Goal: Task Accomplishment & Management: Complete application form

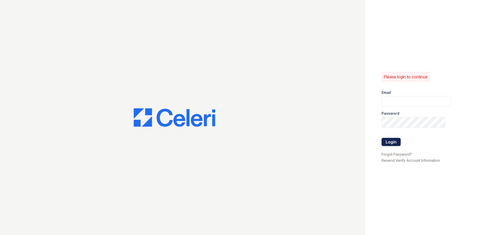
type input "[EMAIL_ADDRESS][DOMAIN_NAME]"
click at [399, 141] on button "Login" at bounding box center [390, 142] width 19 height 8
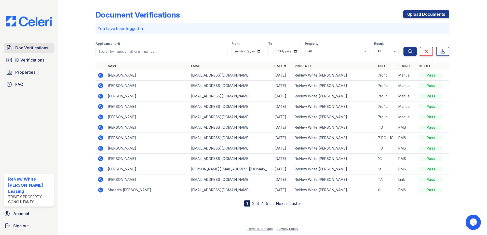
click at [49, 52] on link "Doc Verifications" at bounding box center [29, 48] width 50 height 10
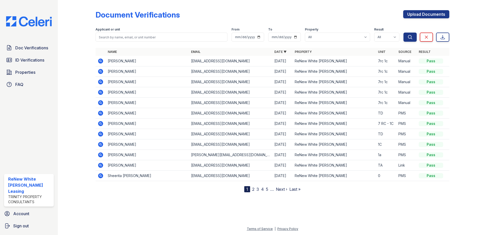
click at [254, 189] on link "2" at bounding box center [253, 189] width 2 height 5
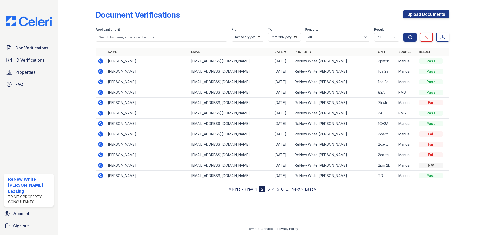
click at [256, 190] on link "1" at bounding box center [256, 189] width 2 height 5
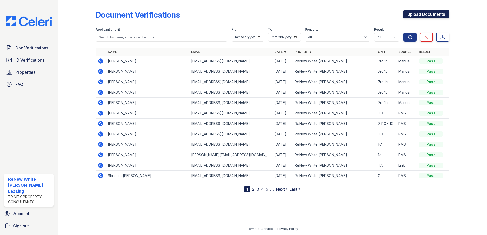
click at [445, 15] on link "Upload Documents" at bounding box center [426, 14] width 46 height 8
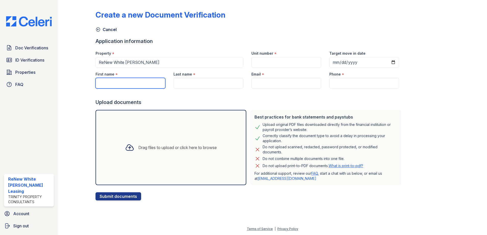
click at [159, 81] on input "First name" at bounding box center [130, 83] width 70 height 11
type input "b"
type input "[PERSON_NAME]"
click at [181, 85] on input "Last name" at bounding box center [208, 83] width 70 height 11
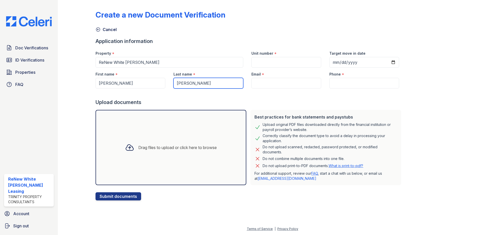
type input "[PERSON_NAME]"
paste input "[EMAIL_ADDRESS][DOMAIN_NAME]"
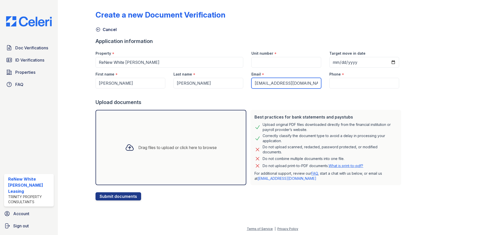
type input "[EMAIL_ADDRESS][DOMAIN_NAME]"
paste input "(757) 525-2592"
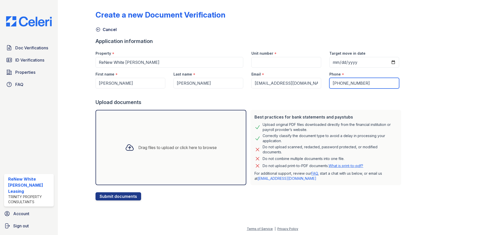
type input "(757) 525-2592"
click at [281, 58] on input "Unit number" at bounding box center [286, 62] width 70 height 11
type input "1c"
click at [185, 148] on div "Drag files to upload or click here to browse" at bounding box center [177, 148] width 78 height 6
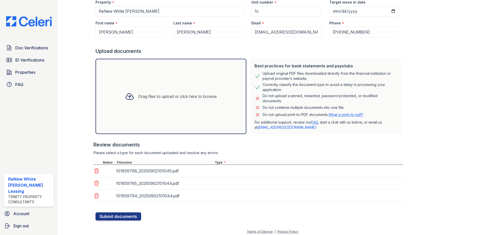
scroll to position [54, 0]
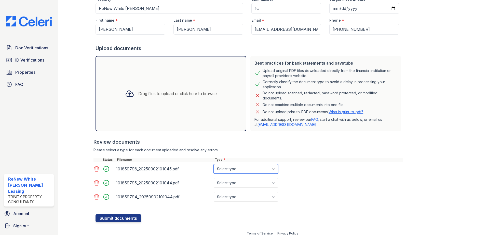
click at [239, 171] on select "Select type Paystub Bank Statement Offer Letter Tax Documents Benefit Award Let…" at bounding box center [246, 169] width 64 height 10
select select "bank_statement"
click at [214, 164] on select "Select type Paystub Bank Statement Offer Letter Tax Documents Benefit Award Let…" at bounding box center [246, 169] width 64 height 10
click at [232, 183] on select "Select type Paystub Bank Statement Offer Letter Tax Documents Benefit Award Let…" at bounding box center [246, 183] width 64 height 10
select select "bank_statement"
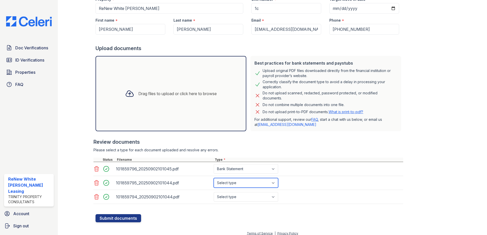
click at [214, 178] on select "Select type Paystub Bank Statement Offer Letter Tax Documents Benefit Award Let…" at bounding box center [246, 183] width 64 height 10
click at [241, 198] on select "Select type Paystub Bank Statement Offer Letter Tax Documents Benefit Award Let…" at bounding box center [246, 197] width 64 height 10
select select "bank_statement"
click at [214, 192] on select "Select type Paystub Bank Statement Offer Letter Tax Documents Benefit Award Let…" at bounding box center [246, 197] width 64 height 10
click at [115, 219] on button "Submit documents" at bounding box center [118, 218] width 46 height 8
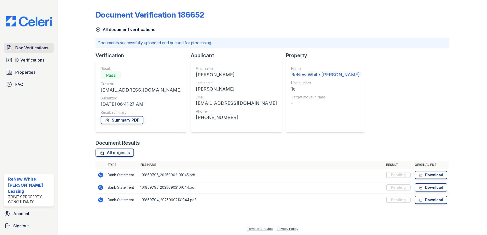
click at [14, 47] on link "Doc Verifications" at bounding box center [29, 48] width 50 height 10
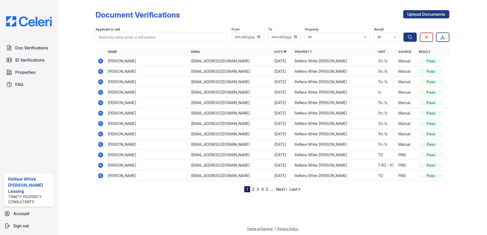
click at [100, 91] on icon at bounding box center [101, 92] width 6 height 6
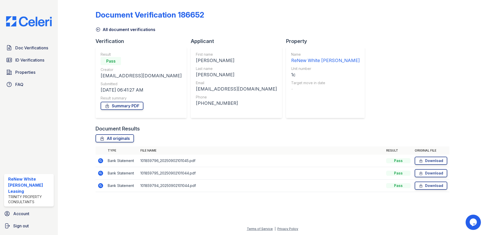
click at [101, 186] on icon at bounding box center [101, 186] width 6 height 6
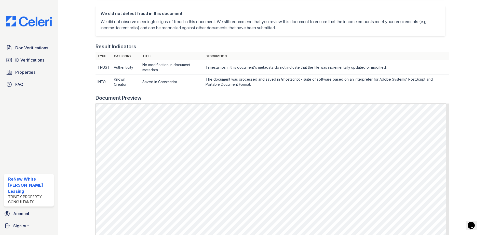
scroll to position [127, 0]
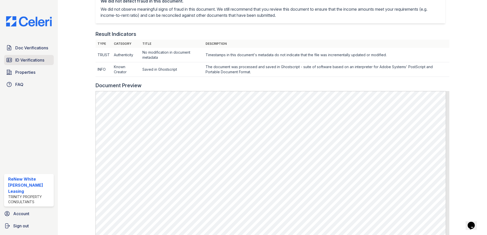
click at [25, 58] on span "ID Verifications" at bounding box center [29, 60] width 29 height 6
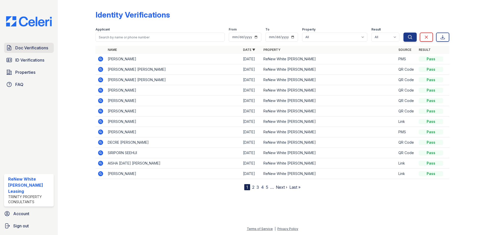
click at [28, 46] on span "Doc Verifications" at bounding box center [31, 48] width 33 height 6
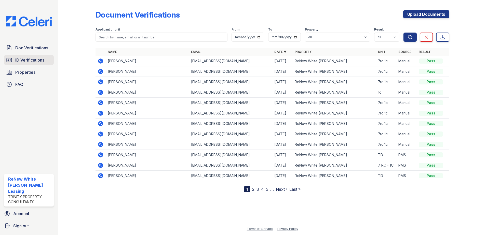
click at [14, 57] on link "ID Verifications" at bounding box center [29, 60] width 50 height 10
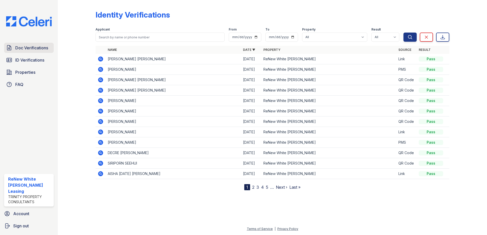
click at [21, 48] on span "Doc Verifications" at bounding box center [31, 48] width 33 height 6
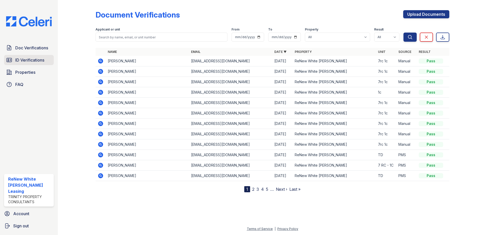
click at [22, 61] on span "ID Verifications" at bounding box center [29, 60] width 29 height 6
